Goal: Information Seeking & Learning: Learn about a topic

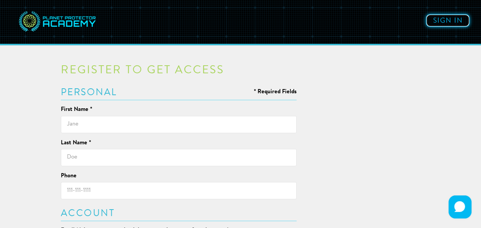
click at [450, 21] on link "Sign in" at bounding box center [448, 20] width 44 height 13
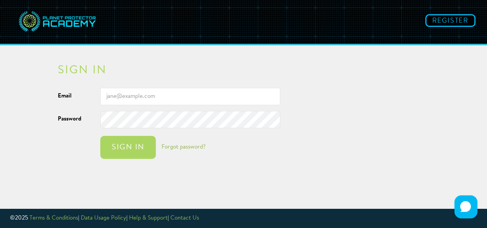
click at [164, 96] on input "Email" at bounding box center [190, 96] width 180 height 17
type input "[EMAIL_ADDRESS][DOMAIN_NAME]"
click at [189, 147] on link "Forgot password?" at bounding box center [184, 147] width 44 height 6
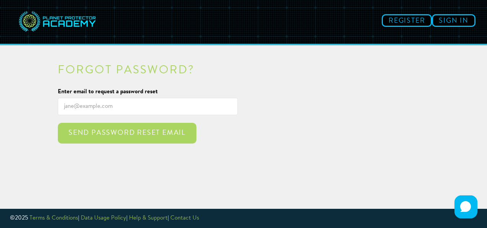
click at [130, 108] on input "Enter email to request a password reset" at bounding box center [148, 106] width 180 height 17
type input "[EMAIL_ADDRESS][DOMAIN_NAME]"
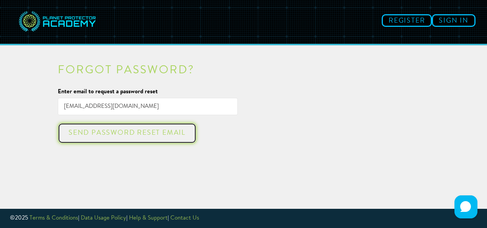
click at [111, 135] on div "Send password reset email" at bounding box center [127, 133] width 125 height 8
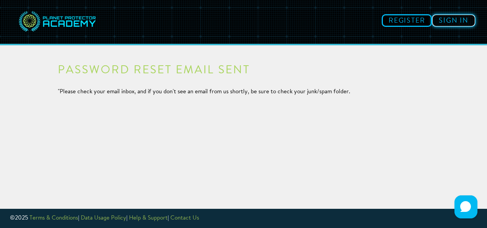
click at [459, 17] on link "Sign in" at bounding box center [454, 20] width 44 height 13
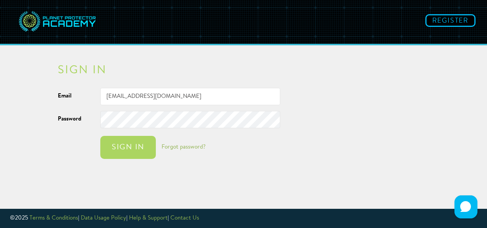
click at [131, 163] on div "Email [EMAIL_ADDRESS][DOMAIN_NAME] Password Sign in Forgot password?" at bounding box center [179, 127] width 255 height 79
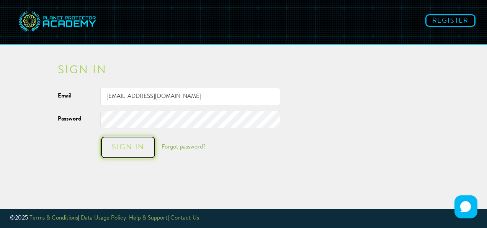
click at [133, 142] on button "Sign in" at bounding box center [128, 147] width 56 height 23
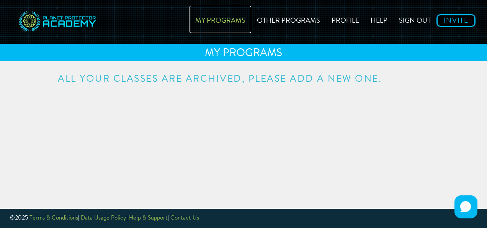
click at [238, 21] on link "My Programs" at bounding box center [221, 19] width 62 height 27
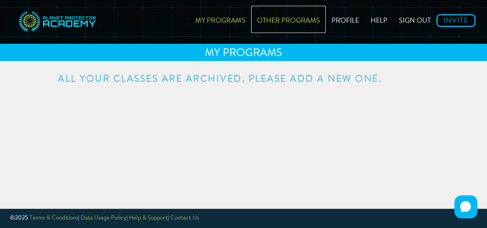
click at [290, 22] on link "Other Programs" at bounding box center [288, 19] width 75 height 27
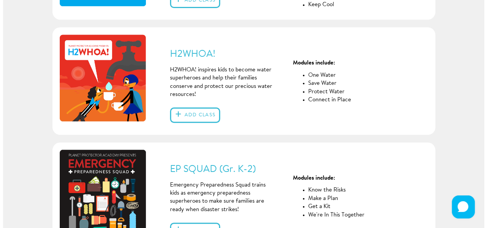
scroll to position [270, 0]
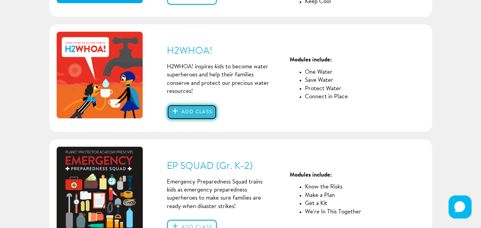
click at [183, 111] on button "Add class" at bounding box center [192, 111] width 50 height 15
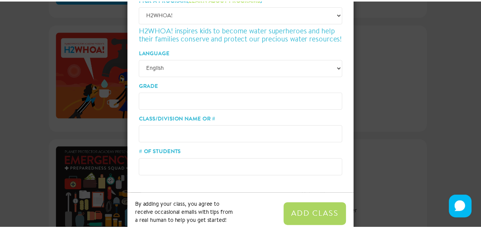
scroll to position [76, 0]
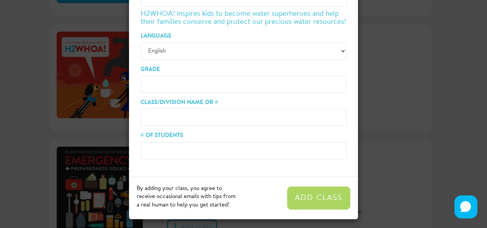
click at [177, 85] on input "Grade" at bounding box center [244, 83] width 206 height 17
type input "2 and 3"
click at [174, 119] on input "Class/Division Name or #" at bounding box center [244, 116] width 206 height 17
type input "0"
type input "10"
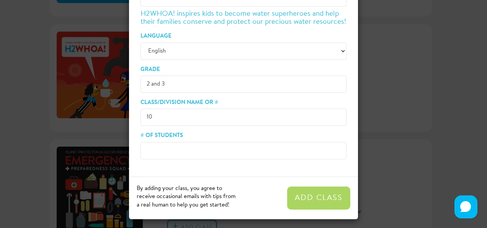
click at [168, 153] on input "# of Students" at bounding box center [244, 150] width 206 height 17
type input "22"
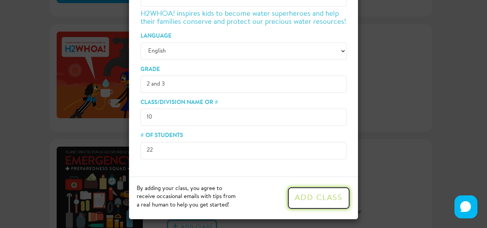
click at [330, 204] on button "Add Class" at bounding box center [318, 197] width 63 height 23
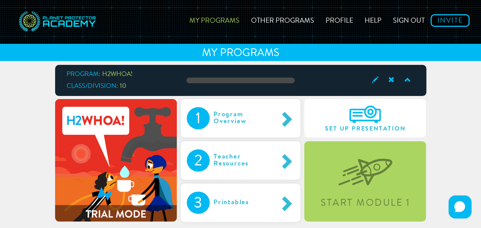
click at [454, 175] on div "Program: H2WHOA! Class/Division: 10 1 Program Overview 2 Teacher Resources 3 Pr…" at bounding box center [241, 156] width 448 height 183
click at [254, 110] on div "Program Overview" at bounding box center [244, 118] width 68 height 22
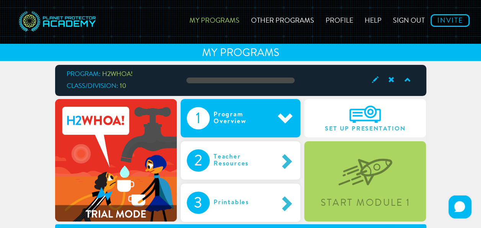
click at [268, 172] on div "2 Teacher Resources" at bounding box center [241, 160] width 120 height 38
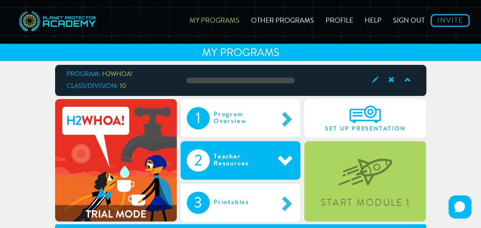
click at [249, 194] on div "Printables" at bounding box center [239, 202] width 59 height 22
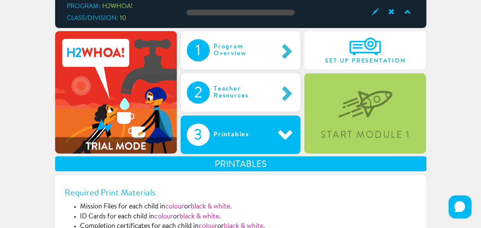
scroll to position [69, 0]
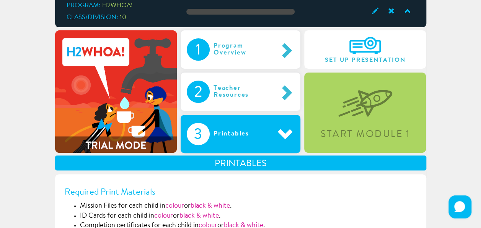
click at [391, 110] on img at bounding box center [366, 96] width 54 height 39
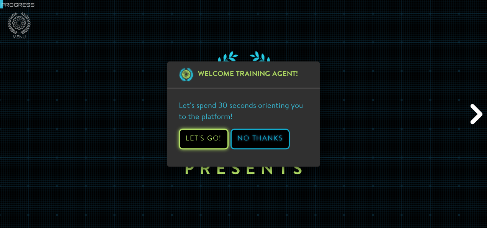
click at [210, 136] on button "Let's Go!" at bounding box center [204, 138] width 50 height 21
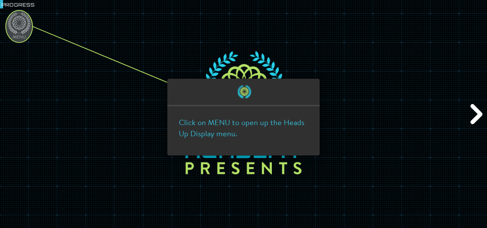
click at [20, 18] on ellipse at bounding box center [19, 26] width 27 height 32
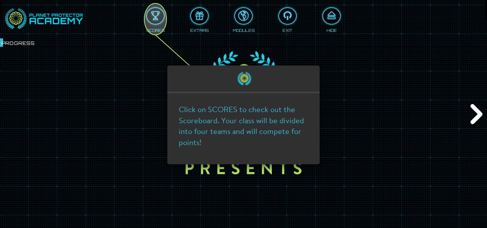
click at [159, 22] on ellipse at bounding box center [155, 18] width 22 height 31
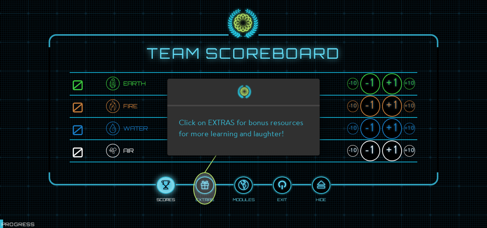
click at [205, 182] on ellipse at bounding box center [205, 187] width 22 height 31
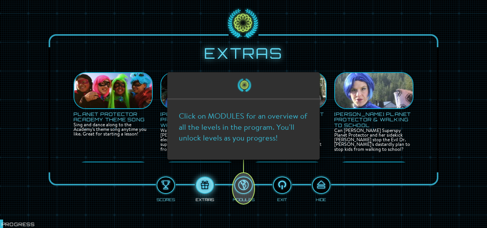
click at [250, 183] on ellipse at bounding box center [243, 187] width 22 height 31
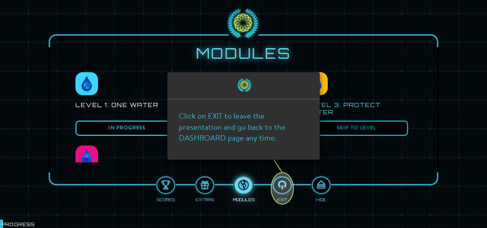
click at [243, 189] on icon at bounding box center [243, 114] width 487 height 228
click at [209, 187] on icon at bounding box center [243, 114] width 487 height 228
click at [283, 195] on ellipse at bounding box center [282, 187] width 22 height 31
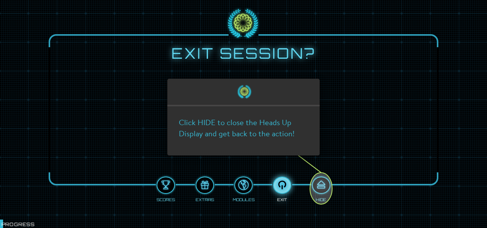
click at [316, 192] on ellipse at bounding box center [321, 187] width 22 height 31
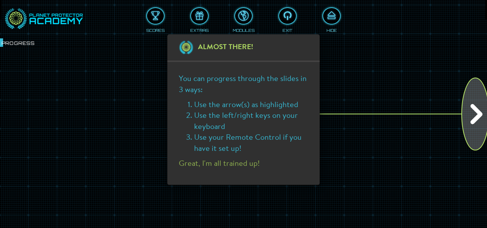
click at [475, 134] on ellipse at bounding box center [475, 114] width 27 height 72
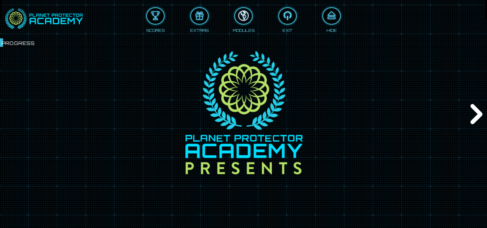
click at [236, 18] on div at bounding box center [243, 16] width 17 height 13
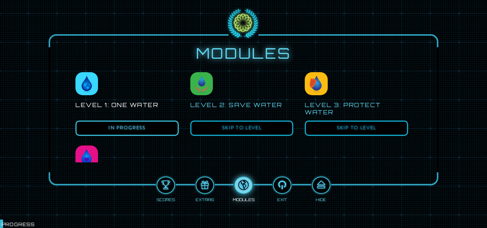
click at [357, 198] on div "Scores Extras Modules Exit Hide" at bounding box center [244, 185] width 348 height 31
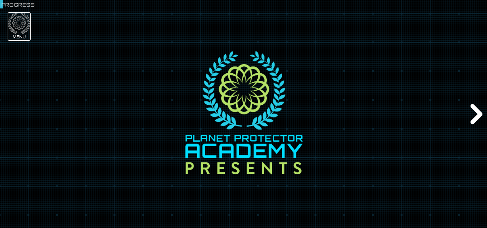
click at [16, 16] on icon at bounding box center [19, 23] width 14 height 14
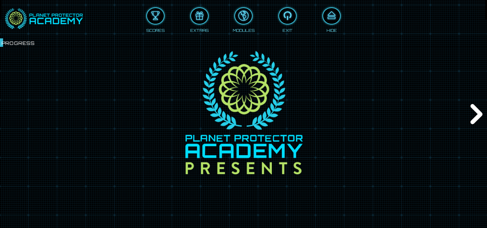
click at [336, 4] on div "Scores Extras Modules Exit Hide" at bounding box center [244, 17] width 436 height 31
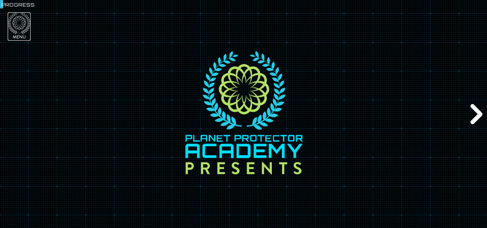
click at [19, 25] on icon at bounding box center [19, 23] width 23 height 22
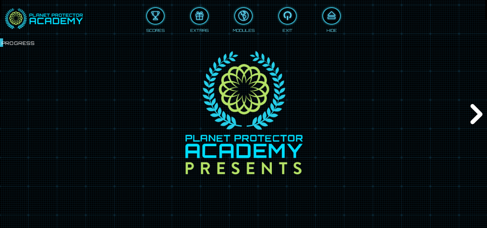
click at [473, 123] on div "Next" at bounding box center [475, 114] width 23 height 68
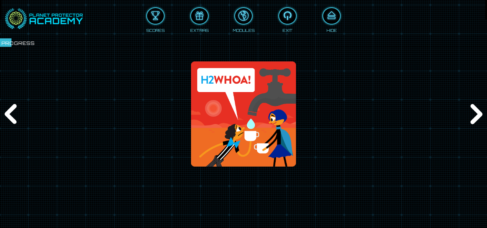
click at [234, 112] on img at bounding box center [243, 113] width 131 height 105
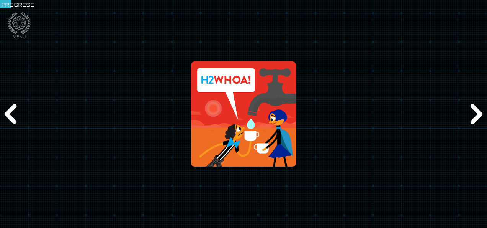
click at [480, 109] on div "Next" at bounding box center [475, 114] width 23 height 68
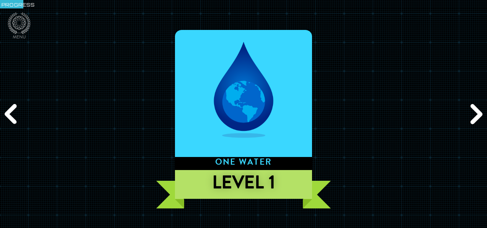
click at [480, 109] on div "Next" at bounding box center [475, 114] width 23 height 68
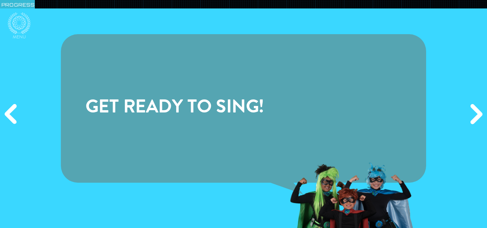
click at [480, 109] on div "Next" at bounding box center [475, 114] width 23 height 68
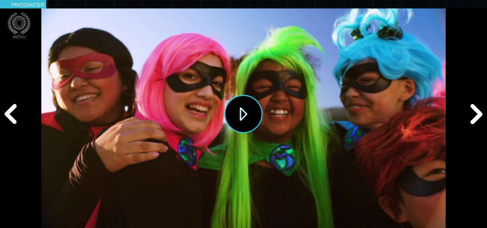
click at [249, 122] on button "Play" at bounding box center [243, 114] width 38 height 38
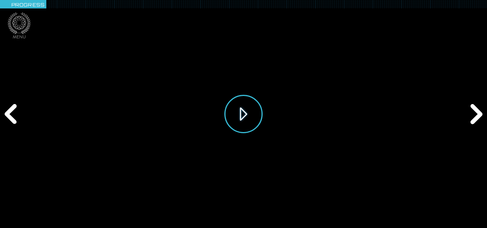
click at [249, 113] on button "Play" at bounding box center [243, 114] width 38 height 38
click at [458, 112] on div "Play" at bounding box center [243, 114] width 487 height 228
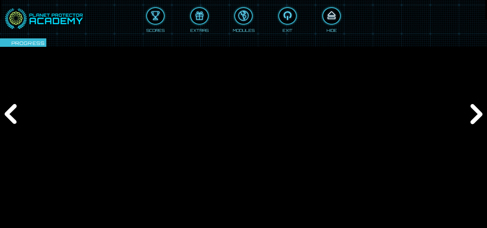
click at [329, 10] on div at bounding box center [331, 16] width 17 height 13
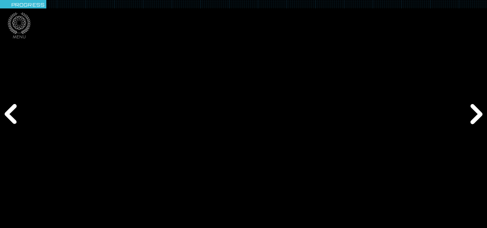
click at [473, 119] on div "Next" at bounding box center [475, 114] width 23 height 68
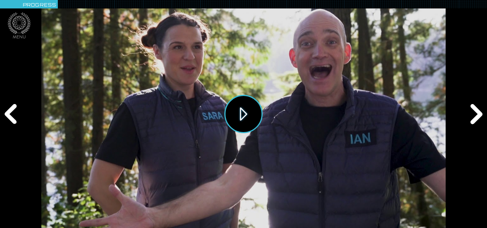
click at [249, 117] on button "Play" at bounding box center [243, 114] width 38 height 38
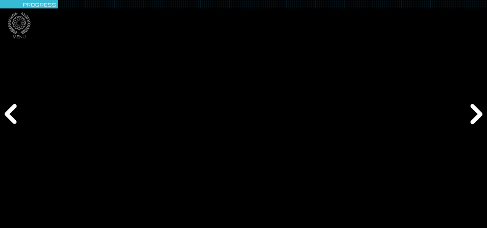
click at [476, 76] on div "Play" at bounding box center [243, 114] width 487 height 228
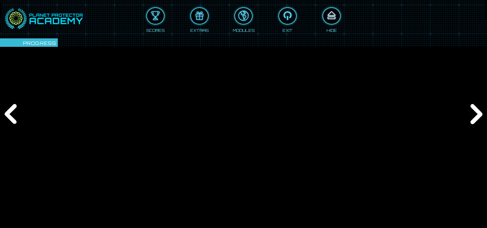
click at [332, 16] on div at bounding box center [331, 16] width 17 height 13
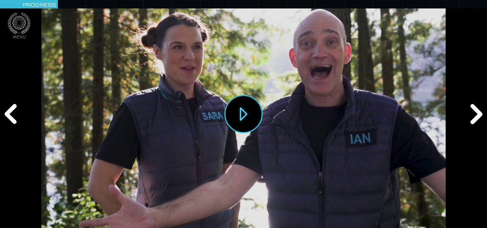
click at [475, 109] on div "Next" at bounding box center [475, 114] width 23 height 68
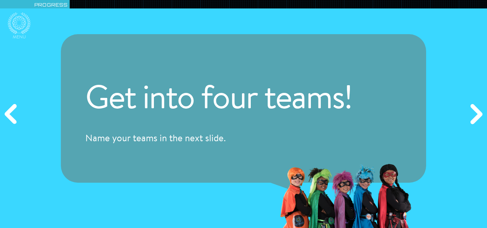
click at [475, 109] on div "Next" at bounding box center [475, 114] width 23 height 68
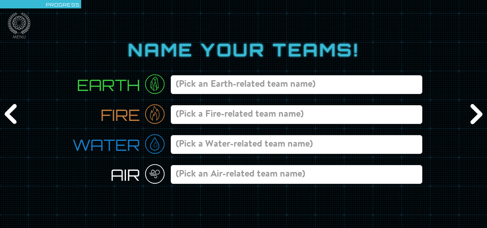
click at [475, 109] on div "Next" at bounding box center [475, 114] width 23 height 68
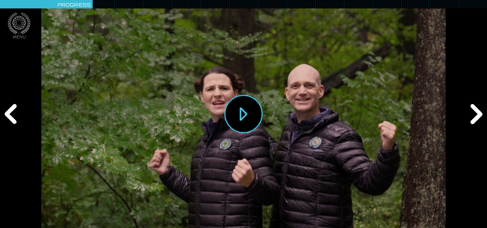
click at [12, 111] on div "Previous" at bounding box center [11, 114] width 23 height 68
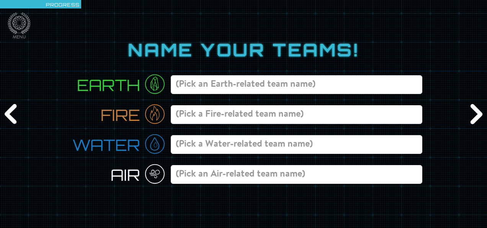
click at [13, 110] on div "Previous" at bounding box center [11, 114] width 23 height 68
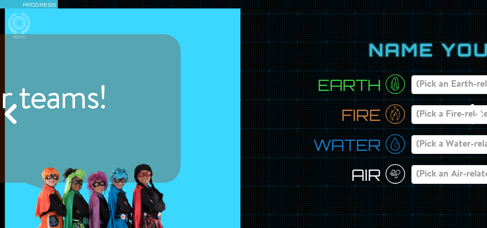
click at [13, 110] on div "Previous" at bounding box center [11, 114] width 23 height 68
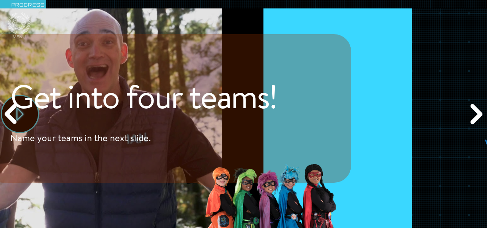
click at [13, 110] on div "Previous" at bounding box center [11, 114] width 23 height 68
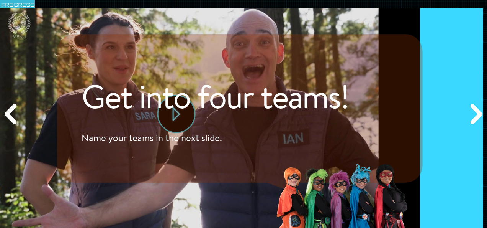
click at [13, 110] on div "Previous" at bounding box center [11, 114] width 23 height 68
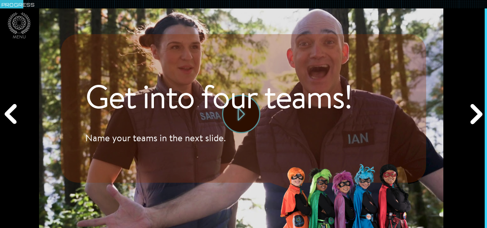
click at [13, 110] on div "Previous" at bounding box center [11, 114] width 23 height 68
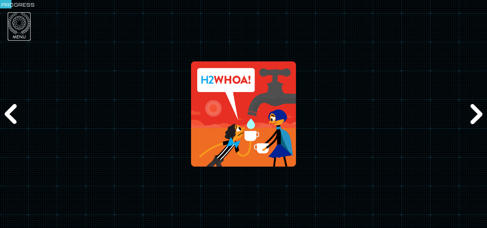
click at [16, 25] on icon at bounding box center [19, 23] width 23 height 22
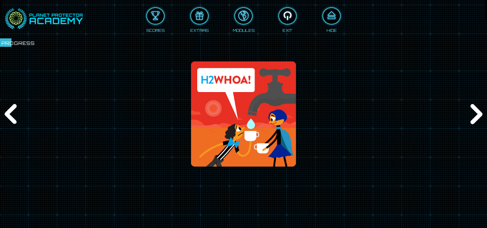
click at [288, 16] on div at bounding box center [287, 16] width 17 height 13
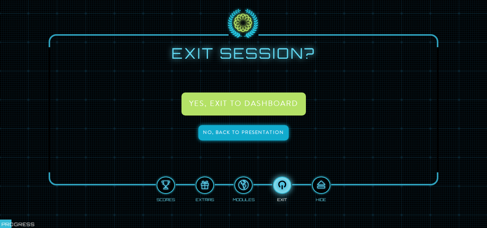
click at [228, 132] on button "No, back to presentation" at bounding box center [243, 132] width 90 height 15
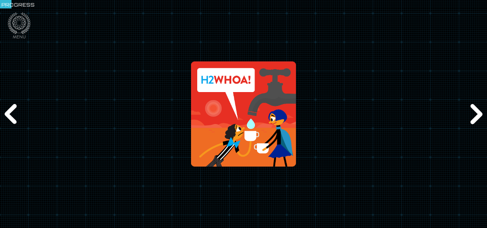
click at [8, 108] on div "Previous" at bounding box center [11, 114] width 23 height 68
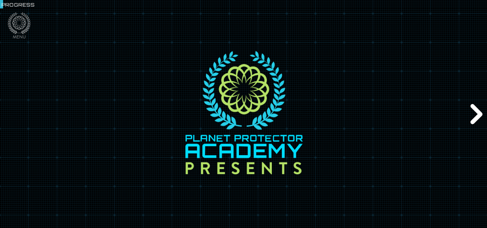
click at [325, 5] on div "Progress" at bounding box center [243, 4] width 487 height 8
click at [0, 26] on div at bounding box center [243, 114] width 487 height 251
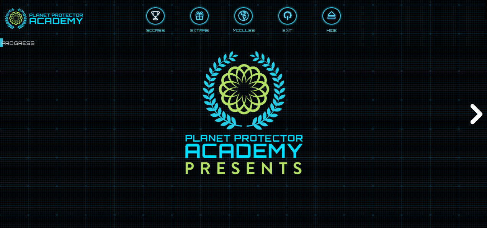
click at [162, 13] on div at bounding box center [155, 16] width 17 height 13
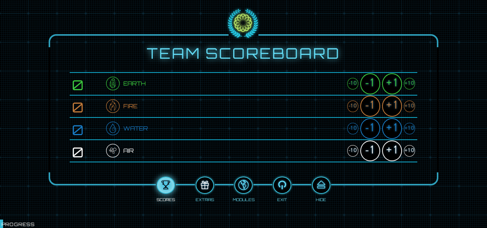
click at [206, 184] on div at bounding box center [204, 184] width 17 height 13
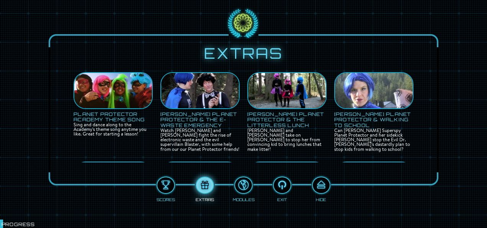
click at [225, 188] on div "Scores Extras Modules Exit Hide" at bounding box center [244, 185] width 348 height 31
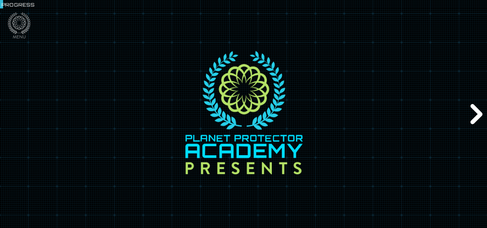
click at [258, 6] on div "Progress" at bounding box center [243, 4] width 487 height 8
click at [7, 24] on div at bounding box center [243, 114] width 487 height 251
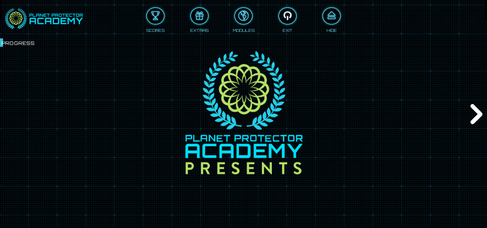
click at [289, 17] on div at bounding box center [287, 16] width 17 height 13
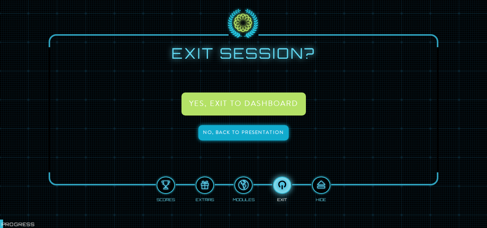
click at [226, 130] on button "No, back to presentation" at bounding box center [243, 132] width 90 height 15
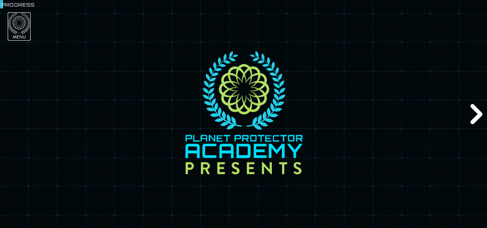
click at [22, 25] on icon at bounding box center [19, 23] width 23 height 22
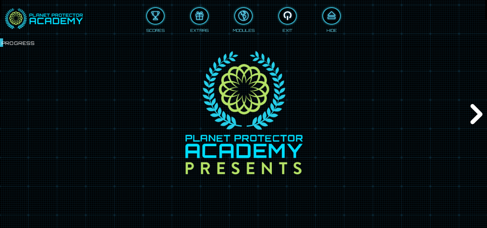
click at [290, 24] on button at bounding box center [287, 15] width 18 height 17
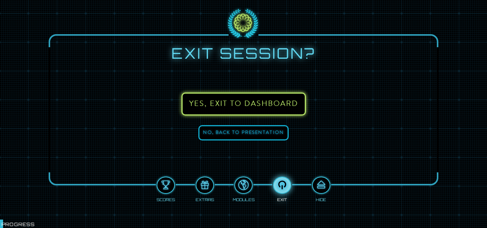
click at [255, 95] on button "Yes, exit to DASHBOARD" at bounding box center [244, 103] width 124 height 23
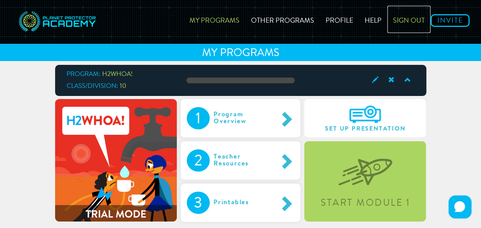
click at [415, 15] on link "Sign out" at bounding box center [409, 19] width 43 height 27
